Goal: Information Seeking & Learning: Learn about a topic

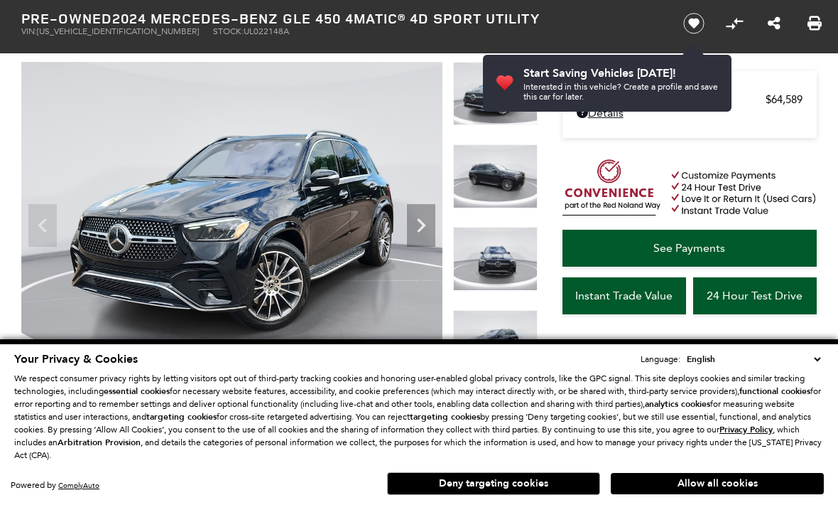
click at [51, 239] on img at bounding box center [231, 220] width 421 height 316
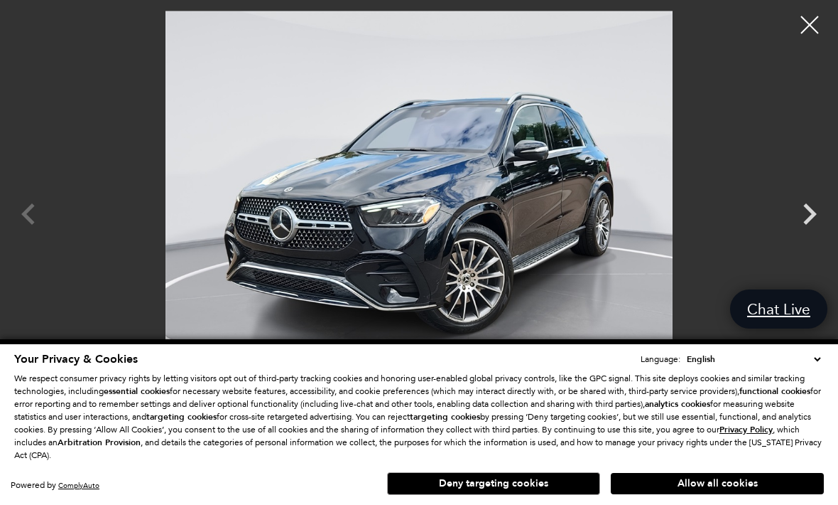
click at [41, 241] on div at bounding box center [419, 201] width 838 height 380
click at [36, 240] on div at bounding box center [419, 201] width 838 height 380
click at [804, 235] on icon "Next" at bounding box center [810, 214] width 43 height 43
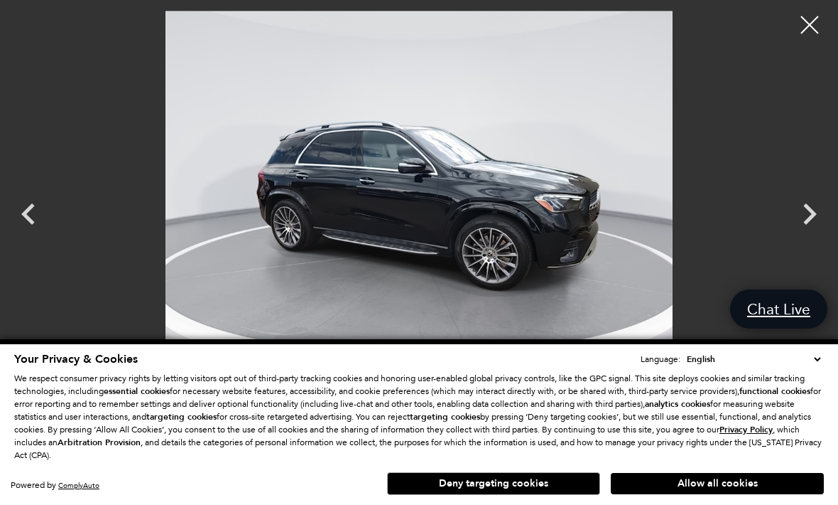
click at [809, 235] on icon "Next" at bounding box center [810, 214] width 43 height 43
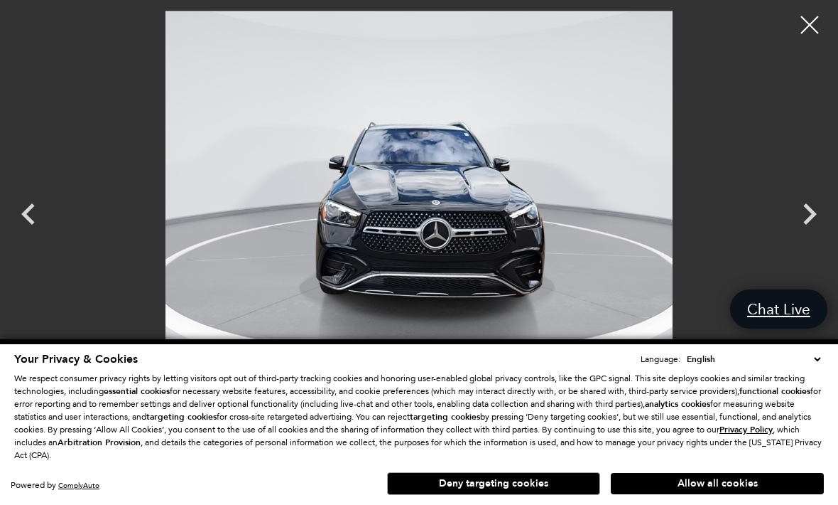
click at [805, 235] on icon "Next" at bounding box center [810, 214] width 43 height 43
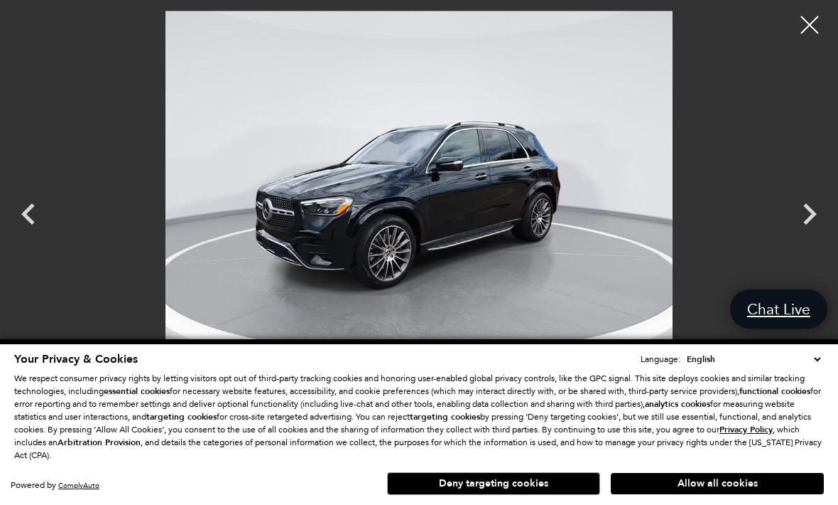
click at [810, 235] on icon "Next" at bounding box center [810, 214] width 43 height 43
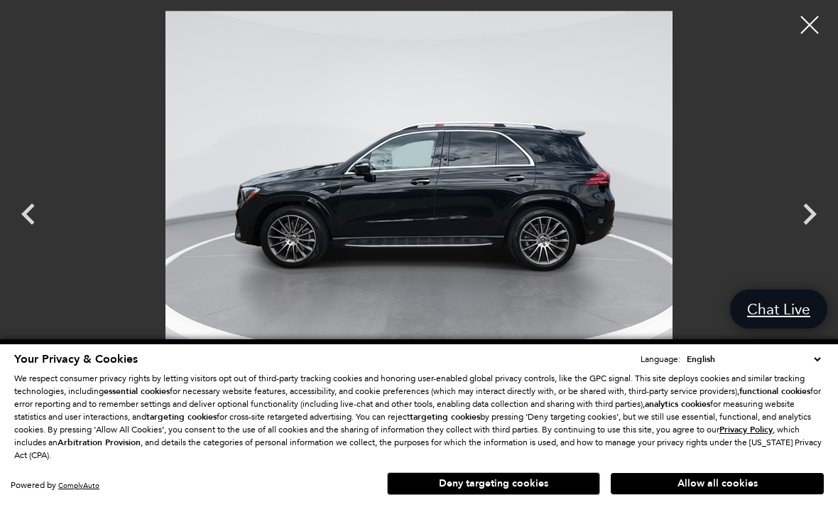
click at [808, 235] on icon "Next" at bounding box center [810, 214] width 43 height 43
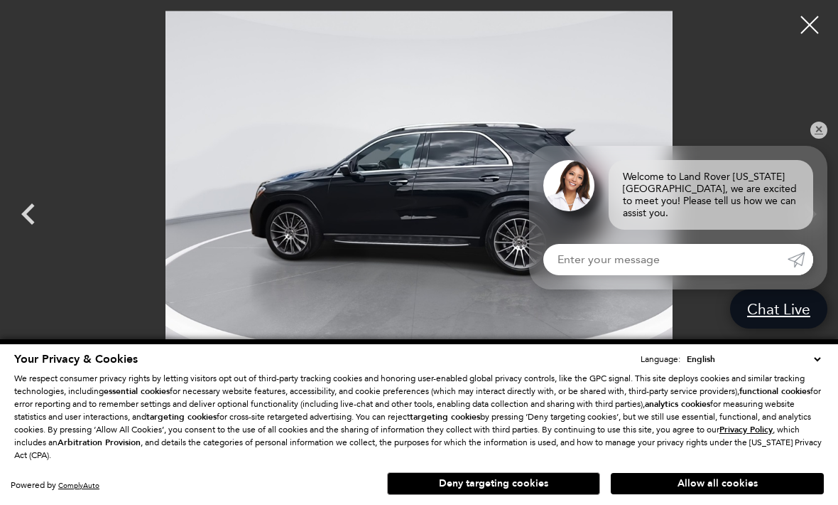
click at [809, 230] on div "Welcome to Land Rover [US_STATE][GEOGRAPHIC_DATA], we are excited to meet you! …" at bounding box center [711, 195] width 205 height 70
click at [820, 139] on link "✕" at bounding box center [819, 130] width 17 height 17
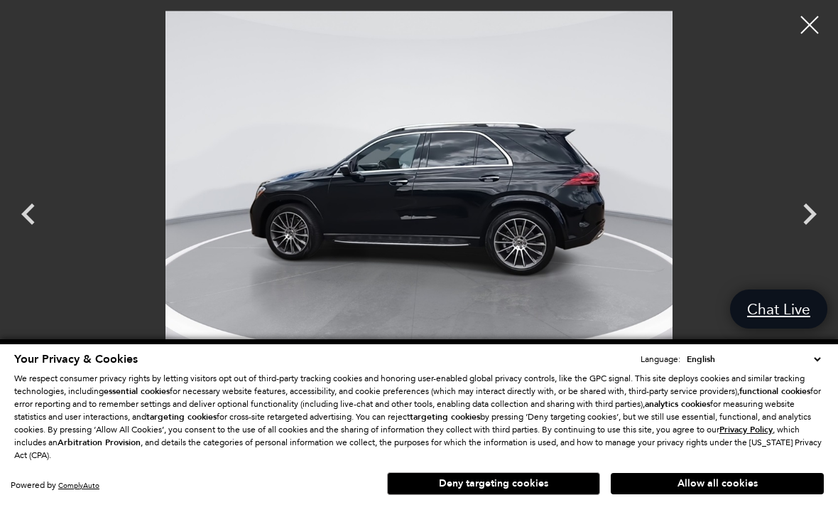
click at [805, 225] on icon "Next" at bounding box center [811, 213] width 14 height 21
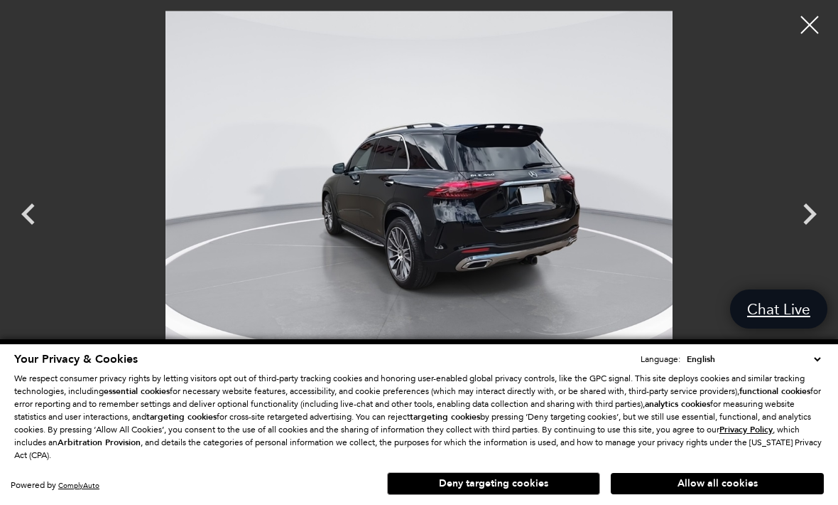
click at [802, 235] on icon "Next" at bounding box center [810, 214] width 43 height 43
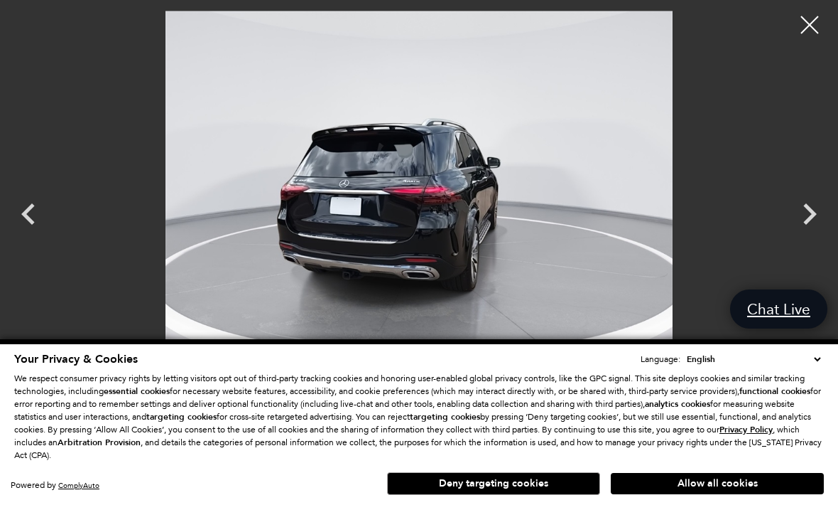
click at [799, 235] on icon "Next" at bounding box center [810, 214] width 43 height 43
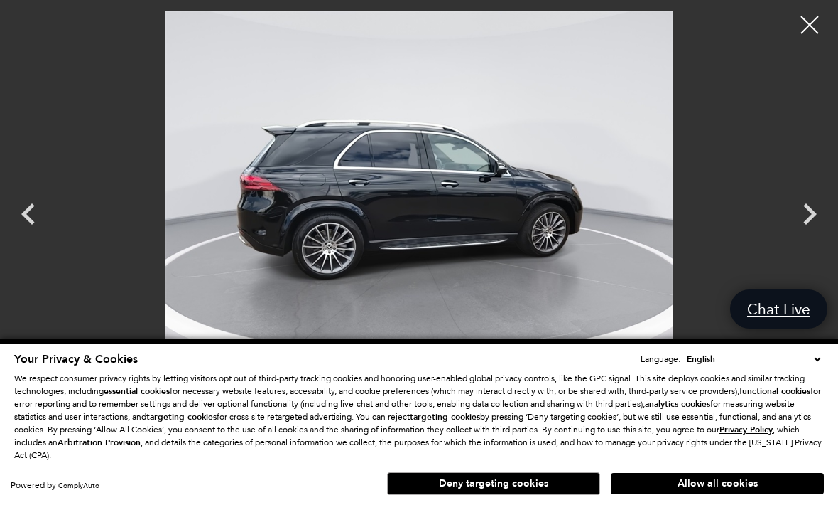
click at [802, 235] on icon "Next" at bounding box center [810, 214] width 43 height 43
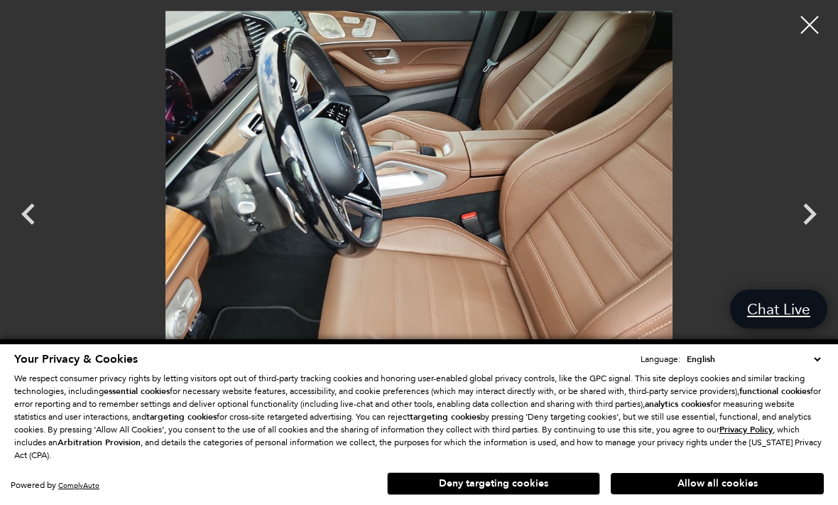
click at [800, 235] on icon "Next" at bounding box center [810, 214] width 43 height 43
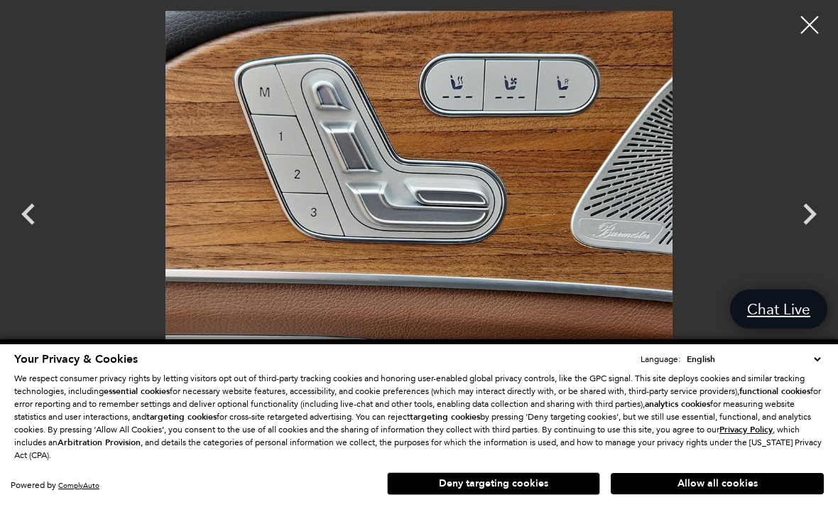
click at [800, 235] on icon "Next" at bounding box center [810, 214] width 43 height 43
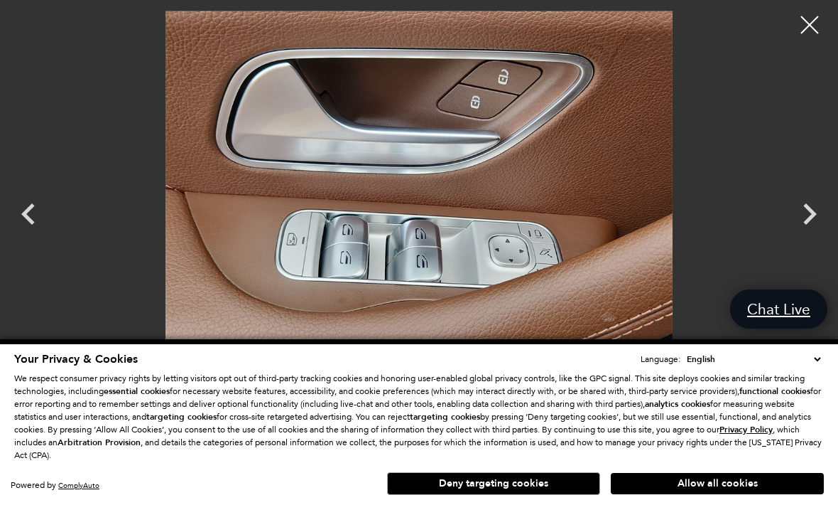
click at [810, 225] on icon "Next" at bounding box center [811, 213] width 14 height 21
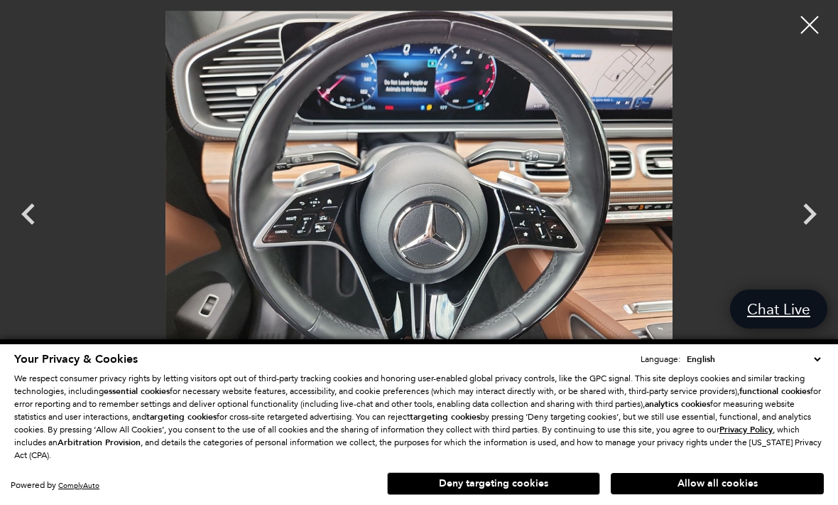
click at [806, 235] on icon "Next" at bounding box center [810, 214] width 43 height 43
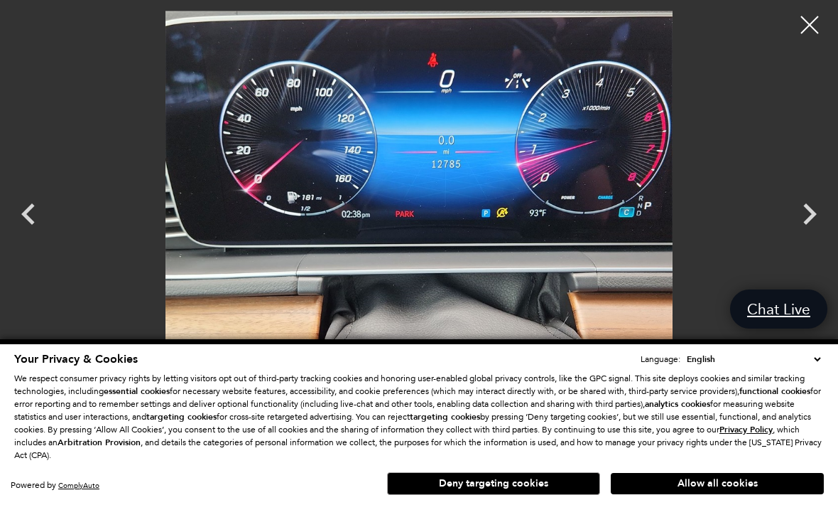
click at [805, 235] on icon "Next" at bounding box center [810, 214] width 43 height 43
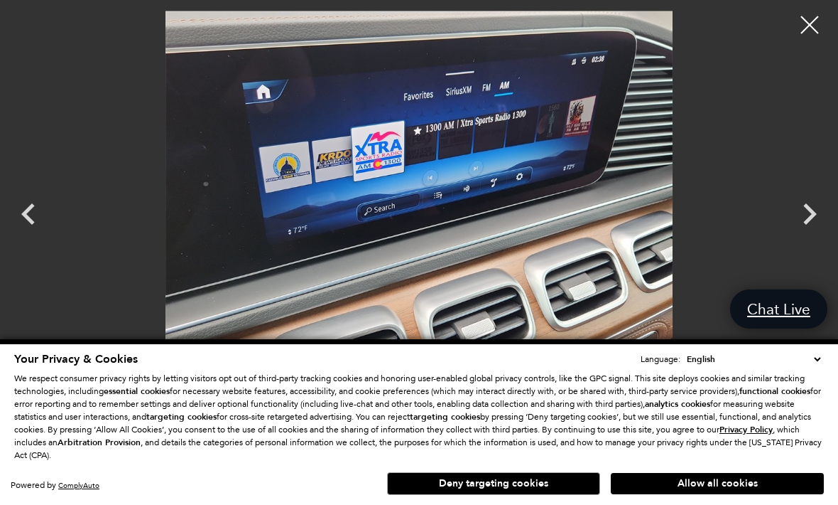
click at [802, 235] on icon "Next" at bounding box center [810, 214] width 43 height 43
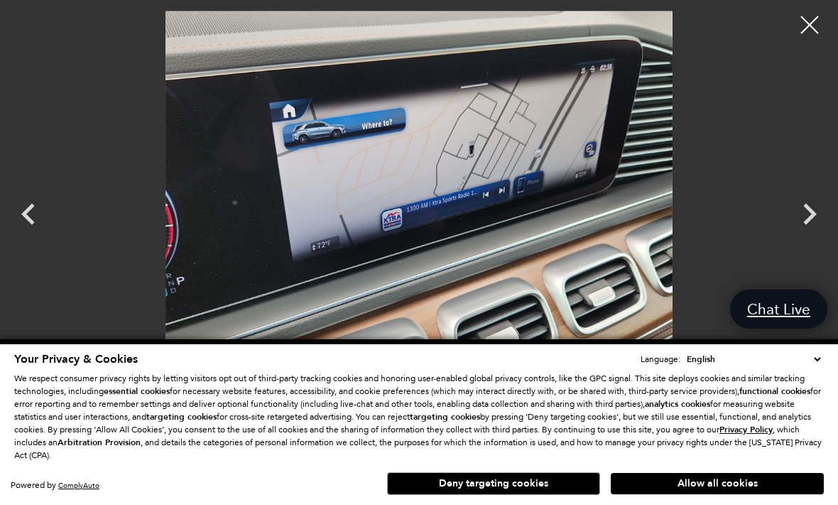
click at [801, 235] on icon "Next" at bounding box center [810, 214] width 43 height 43
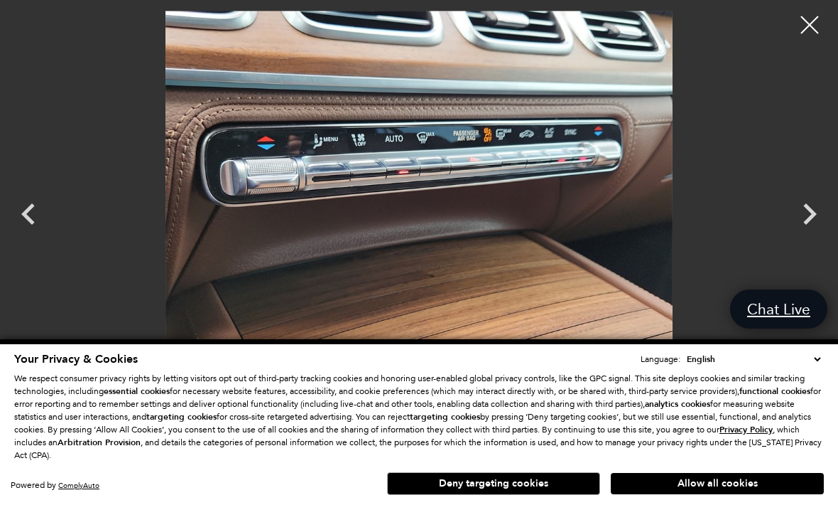
click at [806, 235] on icon "Next" at bounding box center [810, 214] width 43 height 43
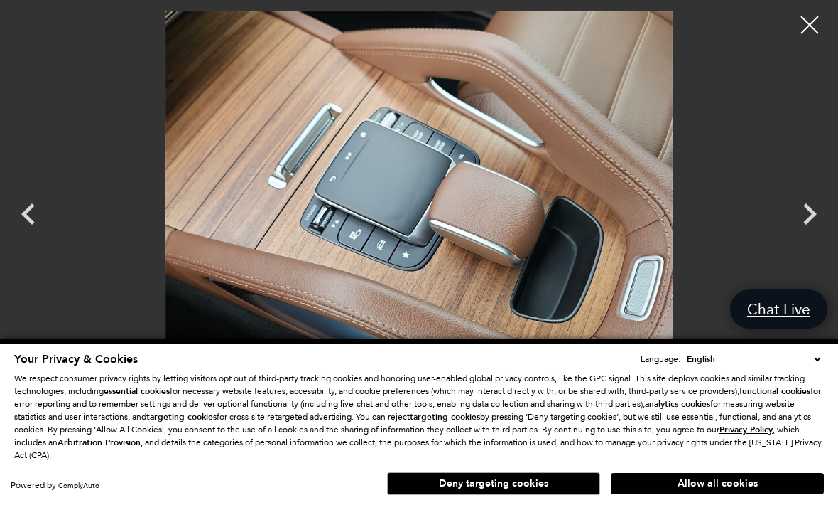
click at [803, 235] on icon "Next" at bounding box center [810, 214] width 43 height 43
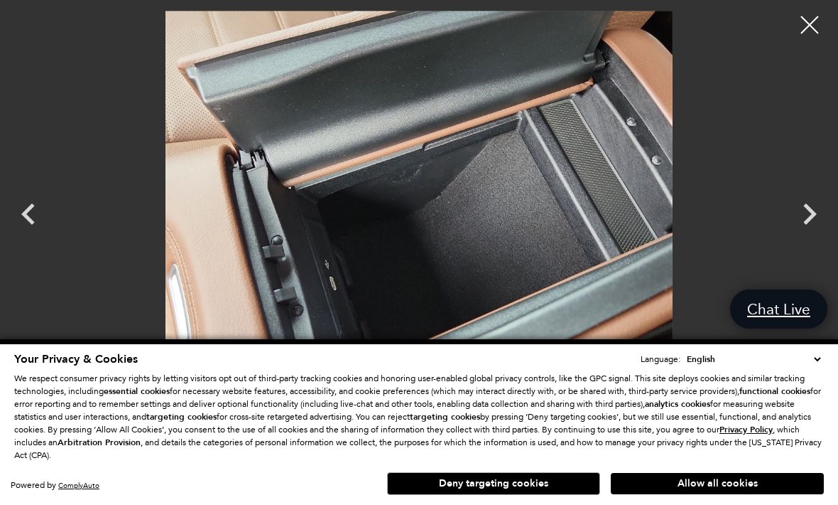
click at [802, 235] on icon "Next" at bounding box center [810, 214] width 43 height 43
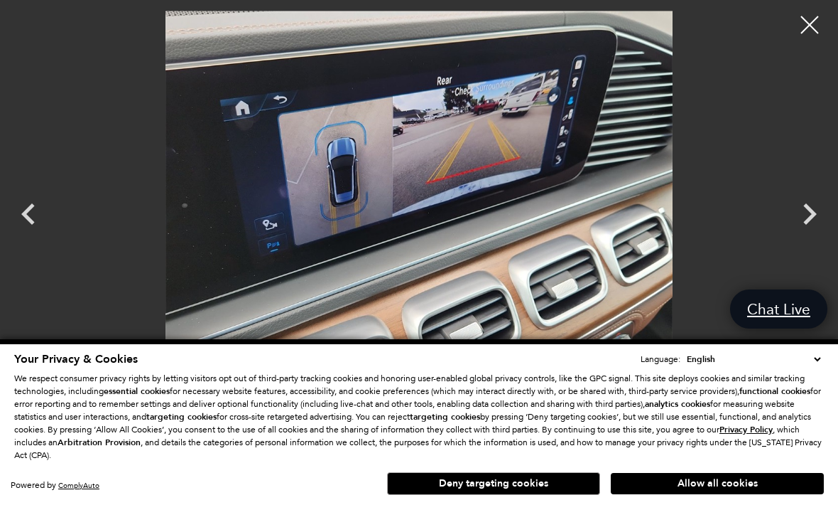
click at [801, 235] on icon "Next" at bounding box center [810, 214] width 43 height 43
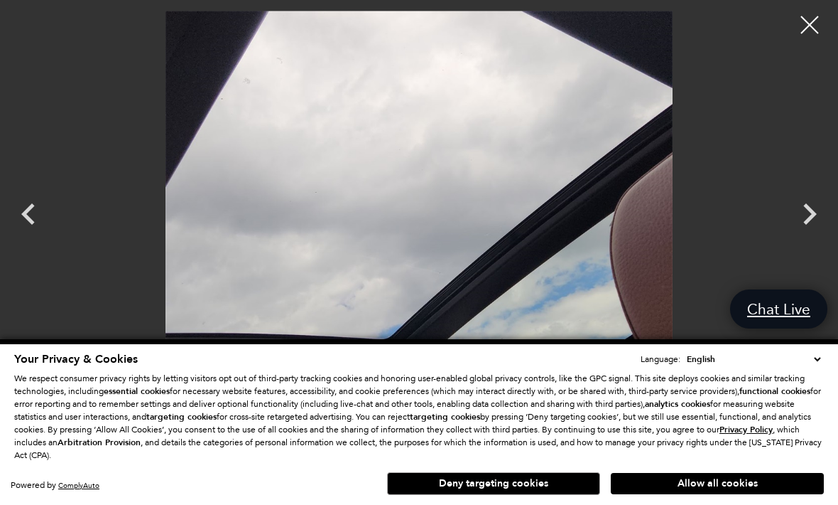
click at [806, 235] on icon "Next" at bounding box center [810, 214] width 43 height 43
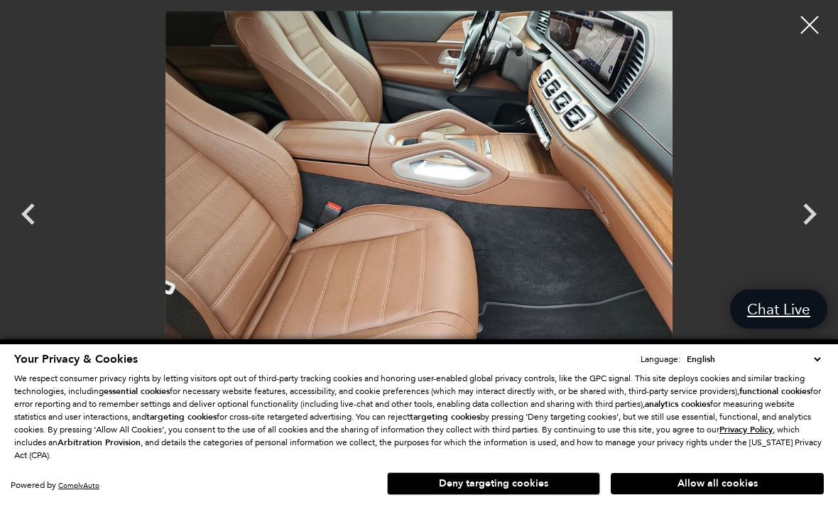
click at [806, 235] on icon "Next" at bounding box center [810, 214] width 43 height 43
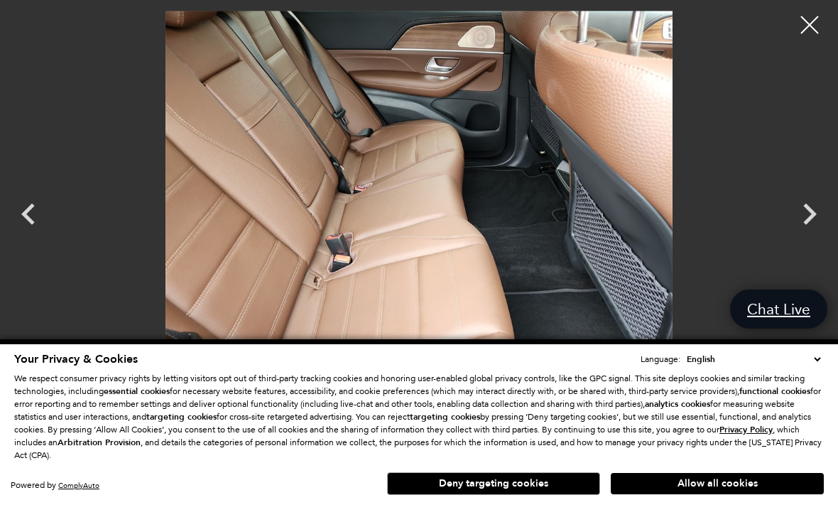
click at [47, 235] on icon "Previous" at bounding box center [28, 214] width 43 height 43
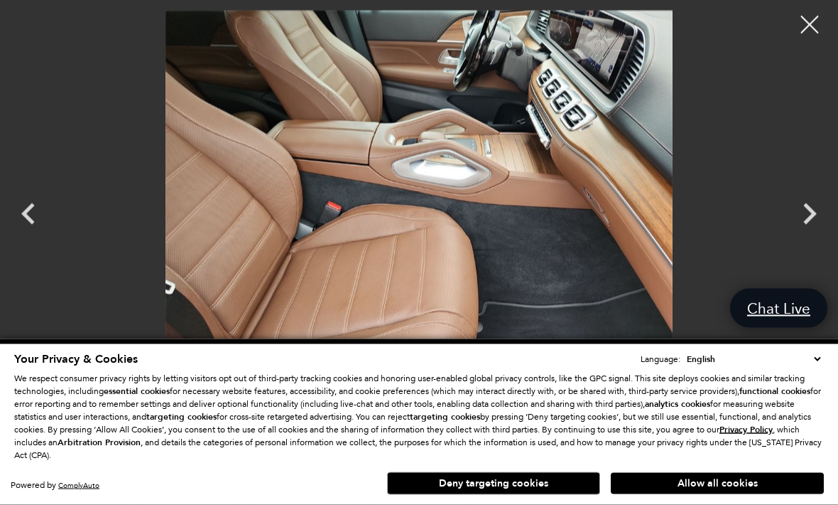
scroll to position [652, 0]
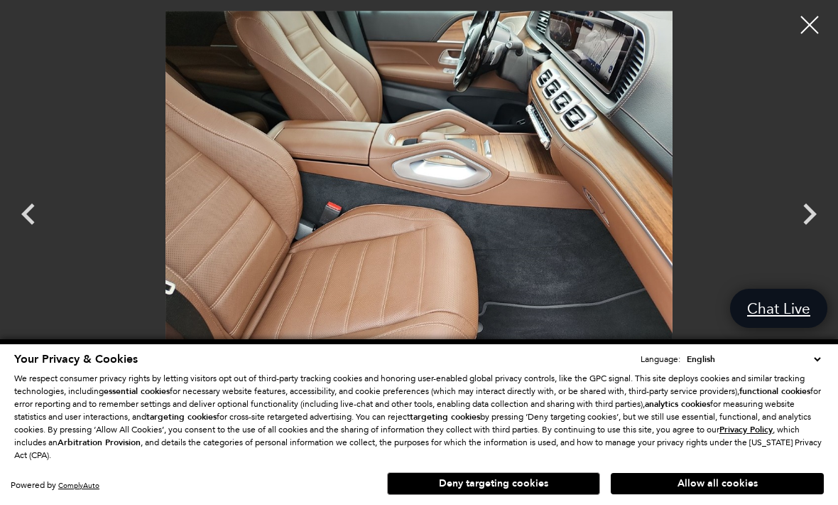
click at [807, 13] on div at bounding box center [810, 25] width 36 height 36
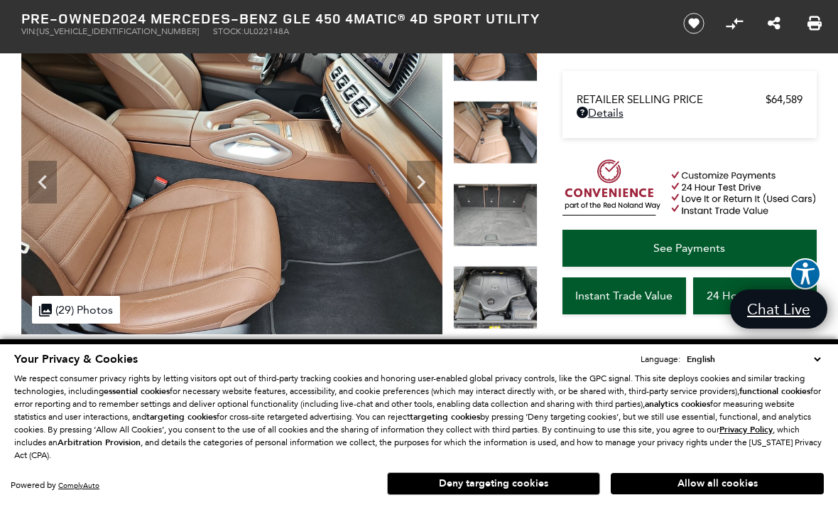
scroll to position [114, 0]
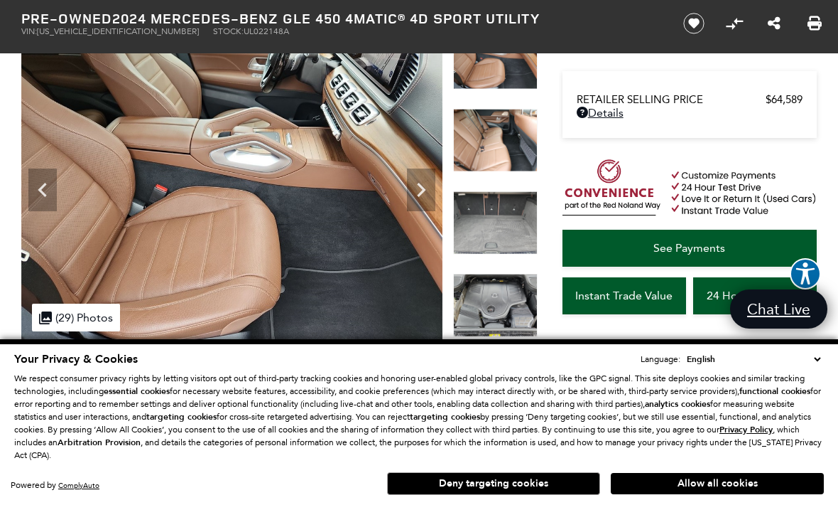
click at [34, 180] on icon "Previous" at bounding box center [42, 190] width 28 height 28
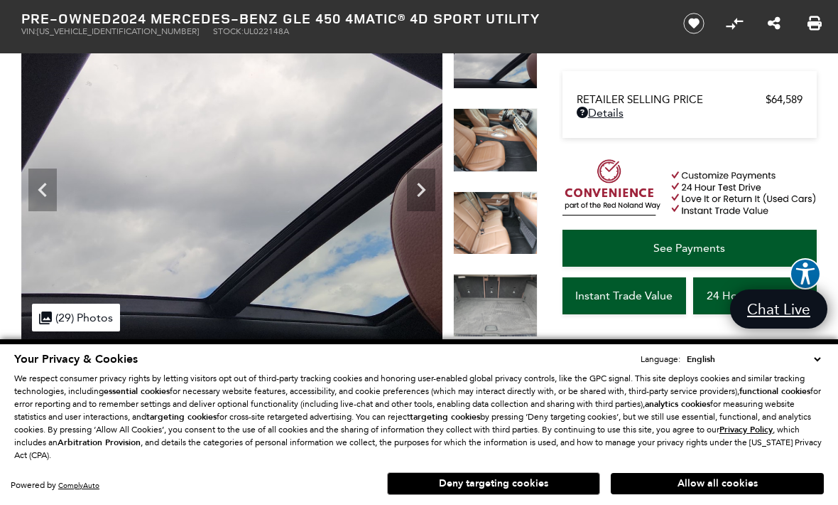
click at [41, 197] on icon "Previous" at bounding box center [42, 190] width 28 height 28
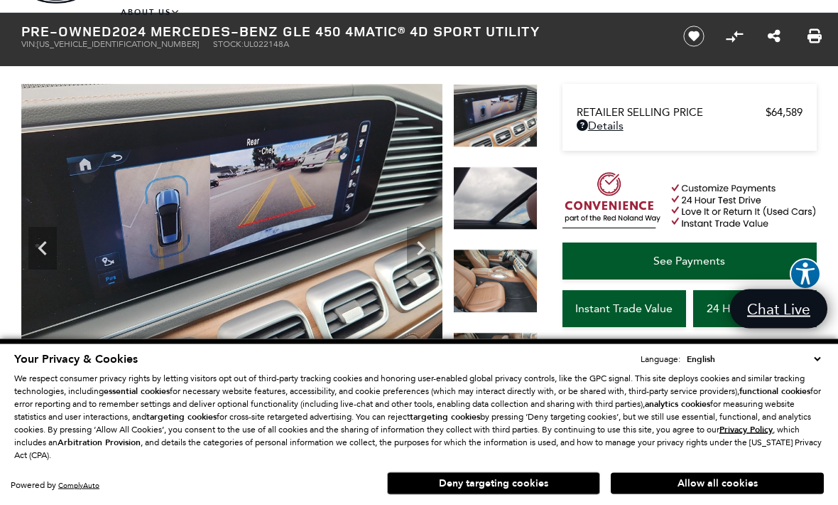
scroll to position [0, 0]
